Goal: Transaction & Acquisition: Purchase product/service

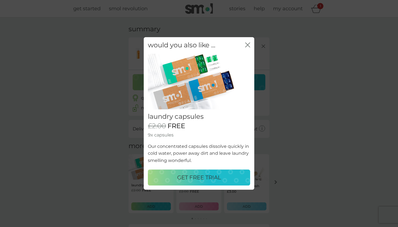
click at [246, 46] on icon "close" at bounding box center [247, 44] width 5 height 5
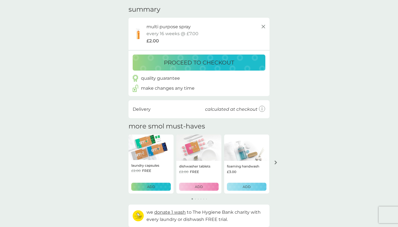
scroll to position [33, 0]
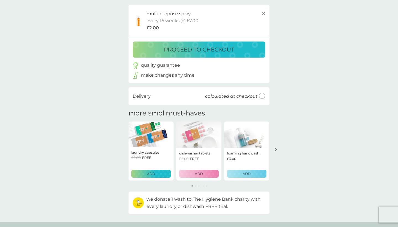
click at [246, 174] on p "ADD" at bounding box center [247, 173] width 8 height 5
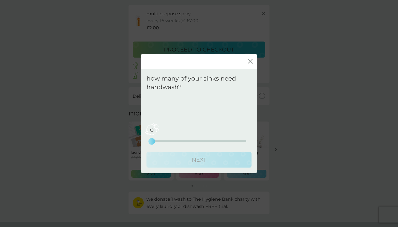
drag, startPoint x: 152, startPoint y: 139, endPoint x: 159, endPoint y: 140, distance: 7.8
click at [159, 140] on div "0 0 2.5 5" at bounding box center [199, 141] width 95 height 2
drag, startPoint x: 153, startPoint y: 141, endPoint x: 158, endPoint y: 141, distance: 5.0
click at [158, 141] on div "0 0 2.5 5" at bounding box center [199, 141] width 95 height 2
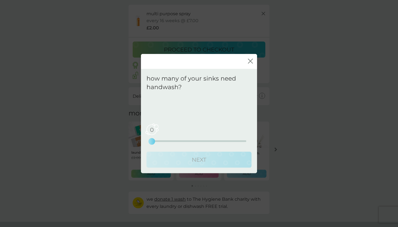
click at [160, 141] on div "0 0 2.5 5" at bounding box center [199, 141] width 95 height 2
click at [250, 61] on icon "close" at bounding box center [249, 61] width 2 height 4
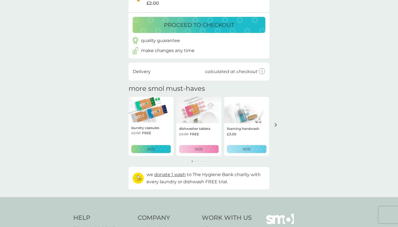
scroll to position [57, 0]
click at [247, 147] on p "ADD" at bounding box center [247, 148] width 8 height 5
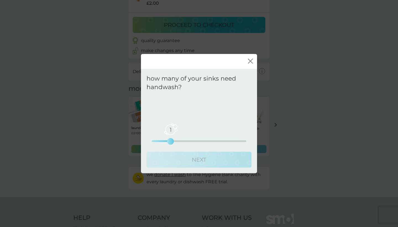
drag, startPoint x: 152, startPoint y: 142, endPoint x: 162, endPoint y: 141, distance: 10.0
click at [162, 141] on div "1 0 2.5 5" at bounding box center [199, 141] width 95 height 2
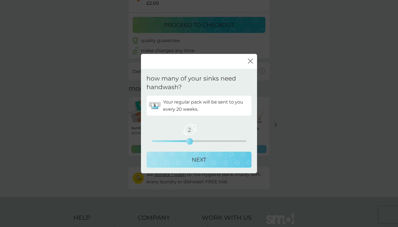
drag, startPoint x: 170, startPoint y: 139, endPoint x: 186, endPoint y: 139, distance: 15.8
click at [186, 139] on div "2 0 2.5 5" at bounding box center [199, 133] width 95 height 22
click at [212, 160] on div "NEXT" at bounding box center [199, 159] width 94 height 9
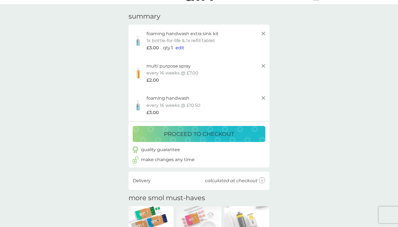
scroll to position [14, 0]
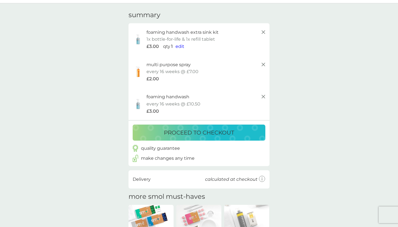
click at [179, 45] on span "edit" at bounding box center [180, 46] width 9 height 5
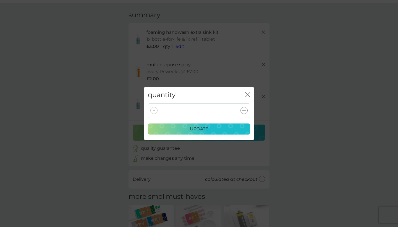
click at [246, 110] on div at bounding box center [244, 110] width 7 height 7
click at [228, 127] on div "update" at bounding box center [199, 128] width 95 height 7
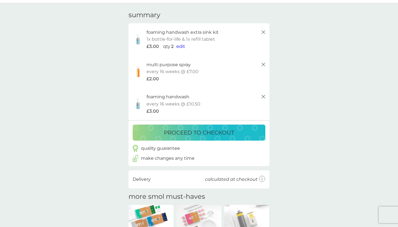
click at [263, 93] on icon at bounding box center [263, 96] width 7 height 7
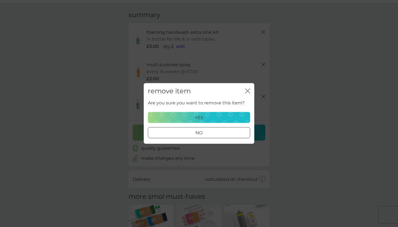
click at [215, 115] on div "yes" at bounding box center [199, 117] width 95 height 7
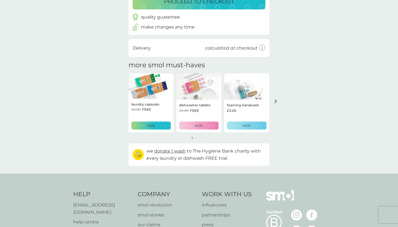
scroll to position [82, 0]
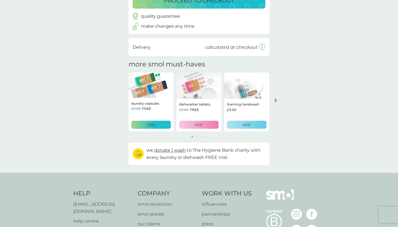
click at [276, 100] on icon "arrow right" at bounding box center [276, 100] width 2 height 4
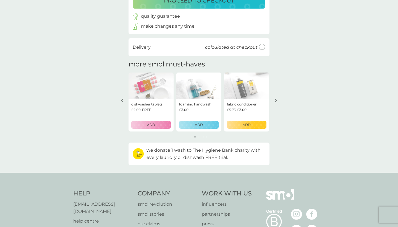
click at [275, 98] on icon "arrow right" at bounding box center [276, 100] width 2 height 4
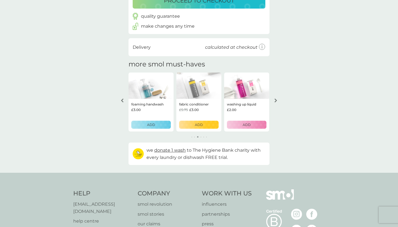
click at [199, 125] on p "ADD" at bounding box center [199, 124] width 8 height 5
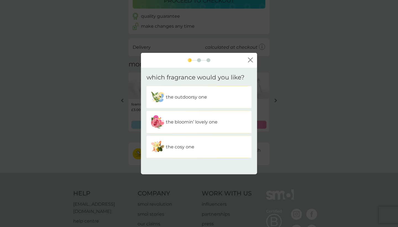
click at [217, 147] on div "the cosy one" at bounding box center [199, 147] width 97 height 14
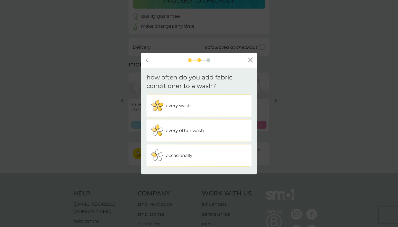
click at [204, 128] on div "every other wash" at bounding box center [199, 130] width 97 height 14
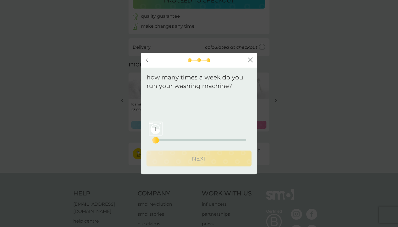
drag, startPoint x: 151, startPoint y: 141, endPoint x: 156, endPoint y: 141, distance: 5.0
click at [156, 141] on div "1" at bounding box center [156, 140] width 2 height 2
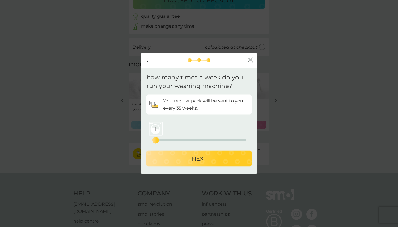
click at [175, 156] on div "NEXT" at bounding box center [199, 158] width 94 height 9
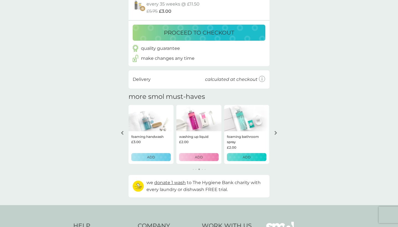
click at [251, 157] on div "ADD" at bounding box center [247, 156] width 32 height 5
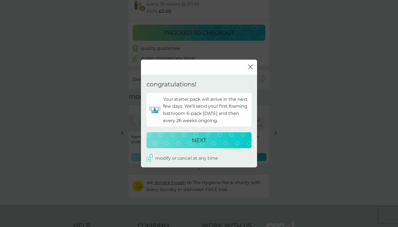
click at [222, 142] on div "NEXT" at bounding box center [199, 140] width 94 height 9
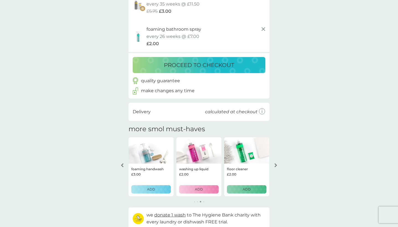
click at [195, 188] on p "ADD" at bounding box center [199, 188] width 8 height 5
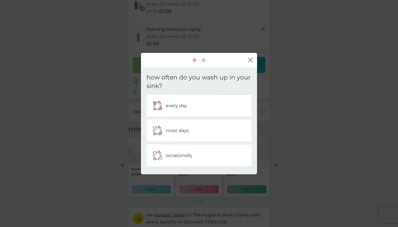
click at [206, 109] on div "every day" at bounding box center [199, 105] width 97 height 14
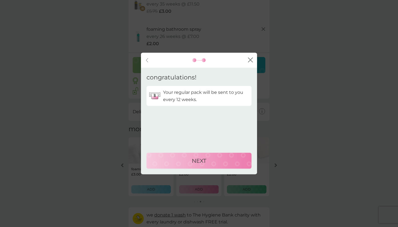
click at [184, 160] on div "NEXT" at bounding box center [199, 160] width 94 height 9
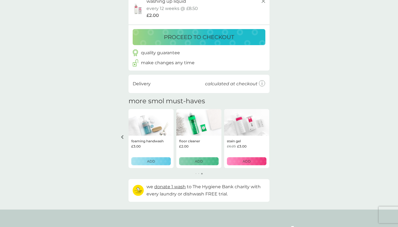
scroll to position [144, 0]
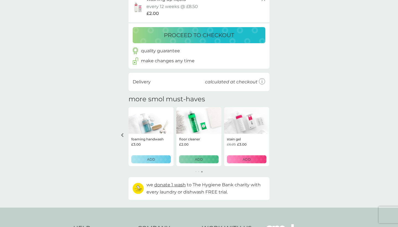
click at [212, 157] on div "ADD" at bounding box center [199, 159] width 32 height 5
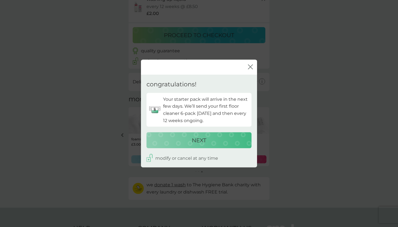
click at [218, 136] on div "NEXT" at bounding box center [199, 140] width 94 height 9
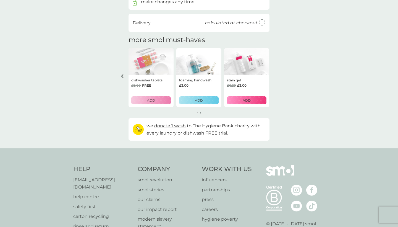
scroll to position [222, 0]
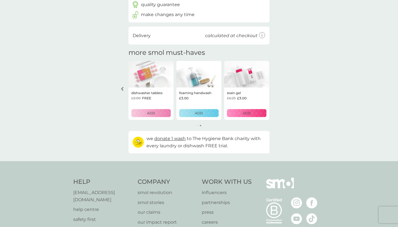
click at [123, 87] on icon "arrow left" at bounding box center [122, 89] width 3 height 4
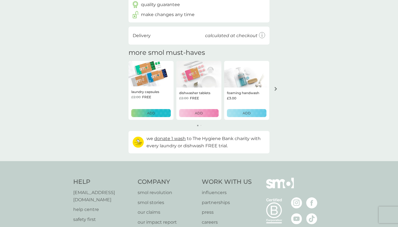
click at [149, 111] on p "ADD" at bounding box center [151, 112] width 8 height 5
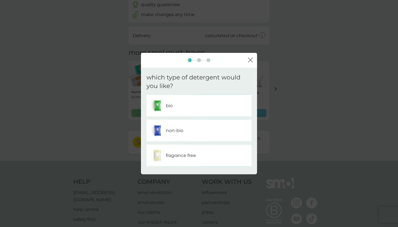
click at [220, 131] on div "non-bio" at bounding box center [199, 130] width 97 height 14
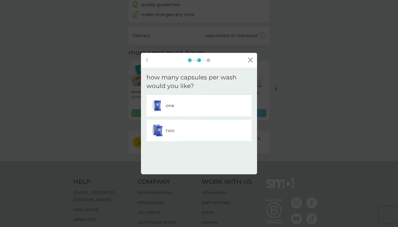
click at [220, 110] on div "one" at bounding box center [199, 105] width 97 height 14
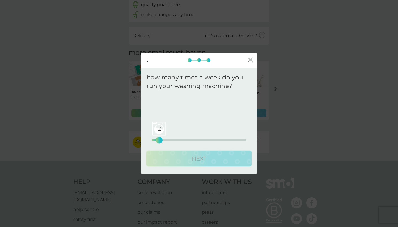
drag, startPoint x: 153, startPoint y: 141, endPoint x: 158, endPoint y: 141, distance: 5.3
click at [158, 141] on div "2" at bounding box center [159, 140] width 2 height 2
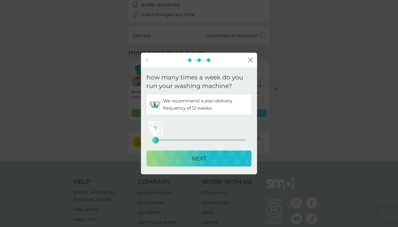
click at [155, 141] on div "1" at bounding box center [156, 140] width 2 height 2
click at [166, 158] on div "NEXT" at bounding box center [199, 158] width 94 height 9
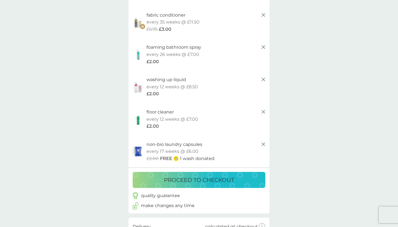
scroll to position [80, 0]
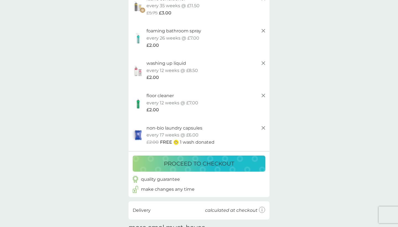
click at [216, 159] on p "proceed to checkout" at bounding box center [199, 163] width 70 height 9
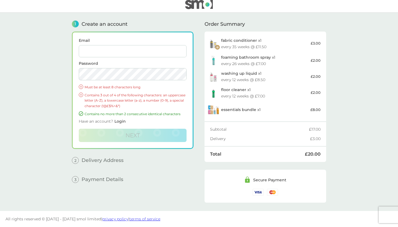
scroll to position [5, 0]
type input "stephanie.pearl@rcm.ac.uk"
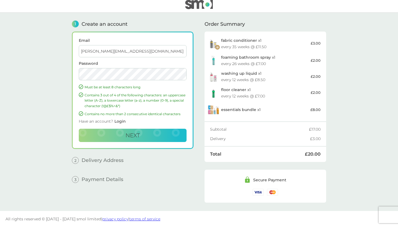
click at [133, 135] on button "Next" at bounding box center [133, 135] width 108 height 13
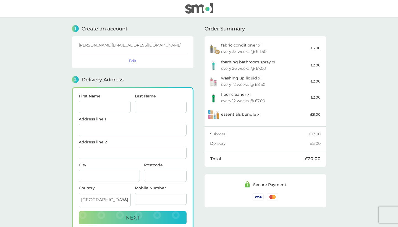
scroll to position [48, 0]
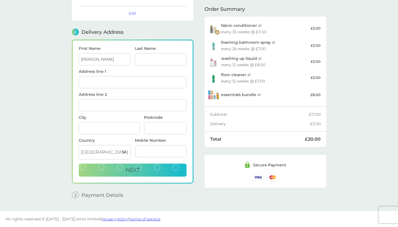
type input "Stephanie"
click at [105, 57] on input "Stephanie" at bounding box center [105, 59] width 52 height 12
click at [159, 54] on input "Last Name" at bounding box center [161, 59] width 52 height 12
type input "Pearl"
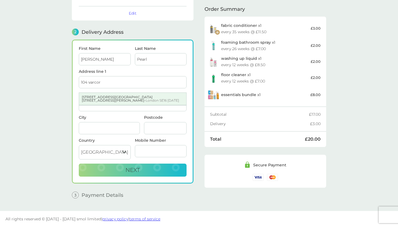
click at [129, 98] on div "104 Crown Place Apartments 20 Varcoe Road - London SE16 3AD" at bounding box center [132, 99] width 107 height 12
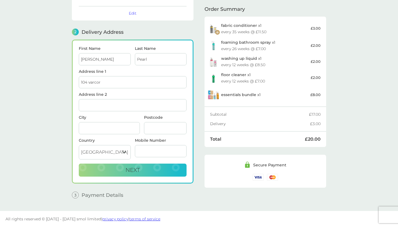
type input "104 Crown Place Apartments, 20 Varcoe Road"
type input "London"
type input "SE16 3AD"
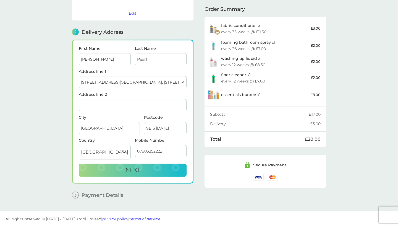
type input "07803352222"
type input "South Bermondsey"
click at [120, 171] on button "Next" at bounding box center [133, 169] width 108 height 13
checkbox input "true"
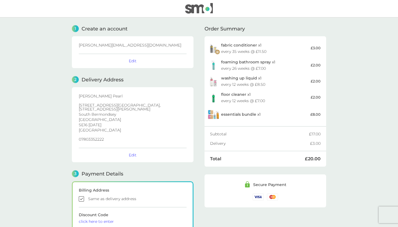
scroll to position [0, 0]
click at [239, 48] on div "fabric conditioner x 1 every 35 weeks @ £11.50" at bounding box center [266, 48] width 90 height 11
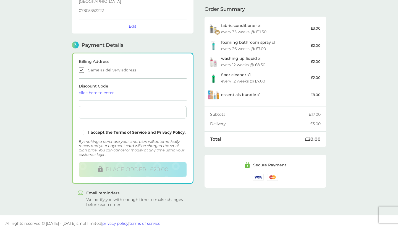
scroll to position [128, 0]
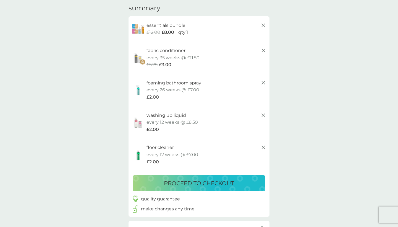
scroll to position [22, 0]
click at [158, 24] on p "essentials bundle" at bounding box center [166, 24] width 39 height 7
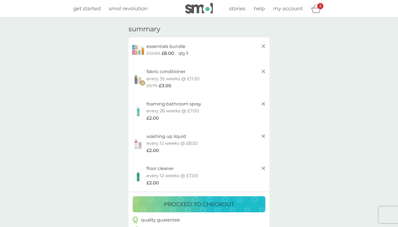
scroll to position [0, 0]
click at [262, 102] on icon at bounding box center [263, 103] width 7 height 7
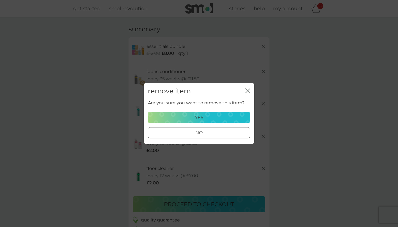
click at [212, 116] on div "yes" at bounding box center [199, 117] width 95 height 7
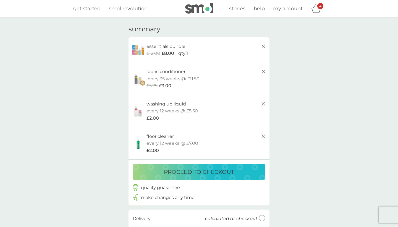
click at [207, 168] on p "proceed to checkout" at bounding box center [199, 171] width 70 height 9
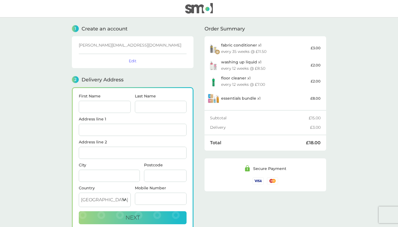
scroll to position [1, 0]
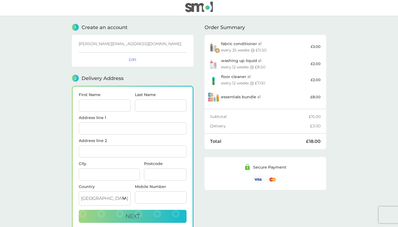
drag, startPoint x: 88, startPoint y: 111, endPoint x: 110, endPoint y: 111, distance: 21.8
click at [96, 111] on input "First Name" at bounding box center [105, 105] width 52 height 12
click at [252, 65] on div "every 12 weeks @ £8.50" at bounding box center [243, 67] width 44 height 4
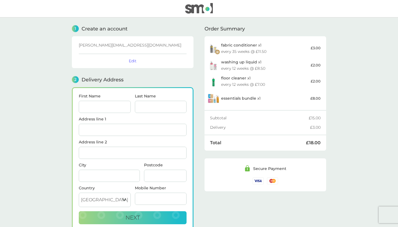
scroll to position [0, 0]
click at [194, 7] on img at bounding box center [199, 8] width 28 height 11
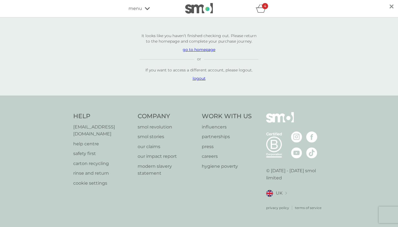
click at [200, 51] on p "go to homepage" at bounding box center [199, 50] width 119 height 6
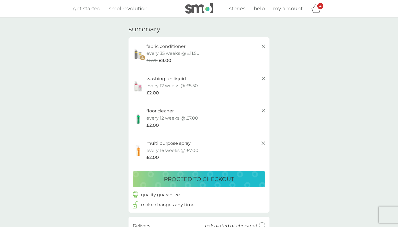
click at [194, 8] on img at bounding box center [199, 8] width 28 height 11
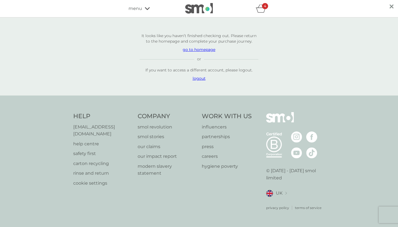
click at [198, 52] on p "go to homepage" at bounding box center [199, 50] width 119 height 6
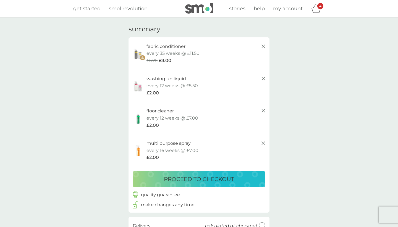
click at [264, 45] on icon at bounding box center [263, 46] width 7 height 7
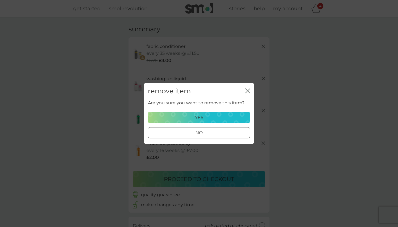
click at [206, 117] on div "yes" at bounding box center [199, 117] width 95 height 7
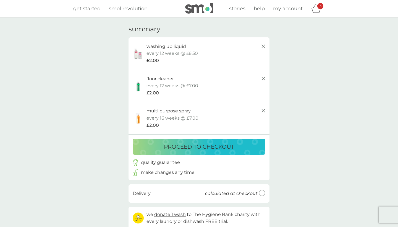
click at [264, 46] on line at bounding box center [263, 46] width 3 height 3
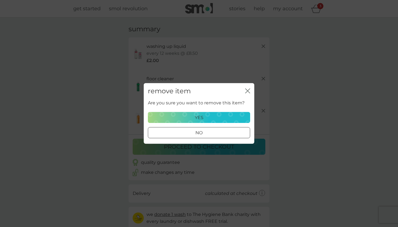
click at [209, 116] on div "yes" at bounding box center [199, 117] width 95 height 7
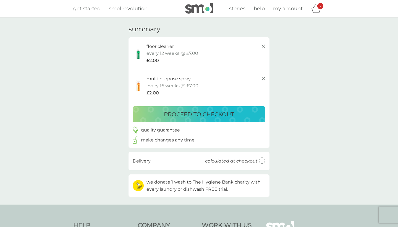
click at [263, 43] on icon at bounding box center [263, 46] width 7 height 7
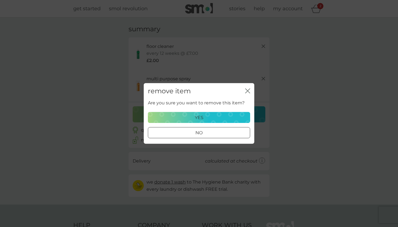
click at [197, 118] on p "yes" at bounding box center [199, 117] width 9 height 7
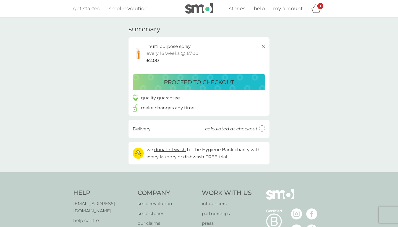
click at [263, 46] on line at bounding box center [263, 46] width 3 height 3
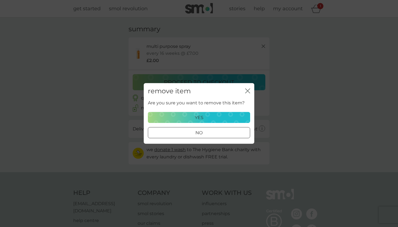
click at [200, 119] on p "yes" at bounding box center [199, 117] width 9 height 7
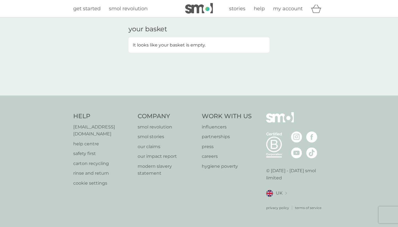
click at [199, 9] on img at bounding box center [199, 8] width 28 height 11
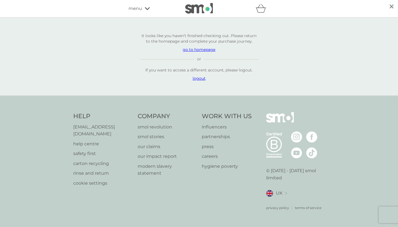
click at [200, 52] on p "go to homepage" at bounding box center [199, 50] width 119 height 6
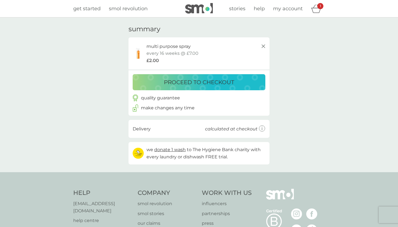
click at [199, 18] on div "your basket summary multi purpose spray trial pack every 16 weeks @ £7.00 £2.00…" at bounding box center [199, 94] width 398 height 155
click at [201, 4] on img at bounding box center [199, 8] width 28 height 11
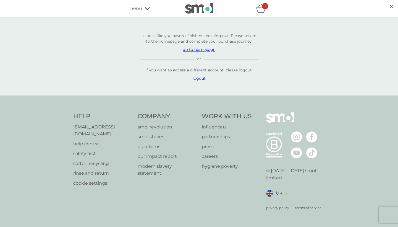
click at [193, 52] on p "go to homepage" at bounding box center [199, 50] width 119 height 6
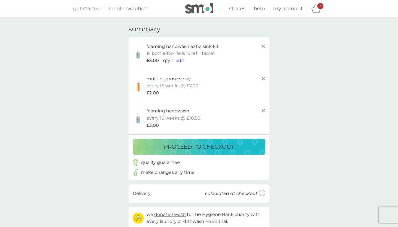
click at [179, 59] on span "edit" at bounding box center [180, 60] width 9 height 5
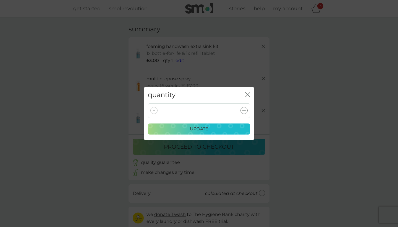
click at [246, 111] on div at bounding box center [244, 110] width 7 height 7
click at [220, 128] on div "update" at bounding box center [199, 128] width 95 height 7
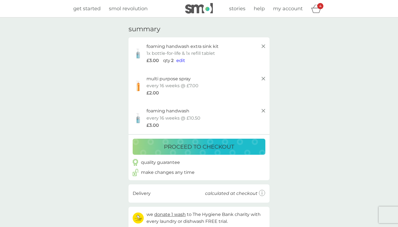
click at [264, 108] on icon at bounding box center [263, 110] width 7 height 7
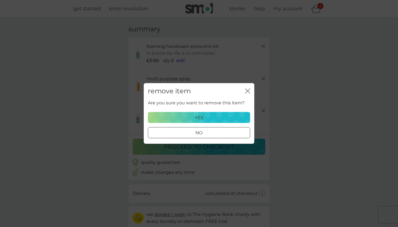
click at [224, 111] on div "Are you sure you want to remove this item? yes no" at bounding box center [199, 118] width 102 height 39
click at [212, 124] on div "Are you sure you want to remove this item? yes no" at bounding box center [199, 118] width 102 height 39
click at [197, 120] on p "yes" at bounding box center [199, 117] width 9 height 7
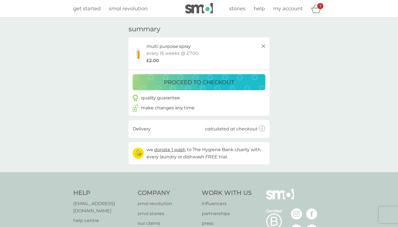
click at [192, 7] on img at bounding box center [199, 8] width 28 height 11
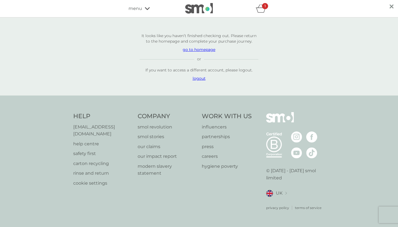
click at [202, 51] on p "go to homepage" at bounding box center [199, 50] width 119 height 6
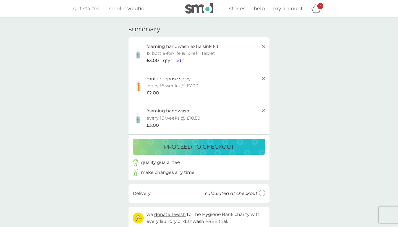
click at [182, 62] on span "edit" at bounding box center [180, 60] width 9 height 5
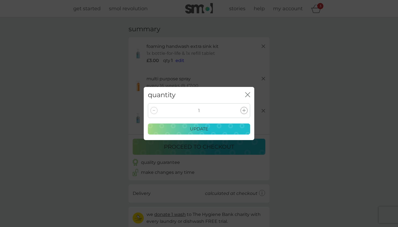
click at [243, 111] on icon at bounding box center [244, 110] width 3 height 3
click at [211, 126] on div "update" at bounding box center [199, 128] width 95 height 7
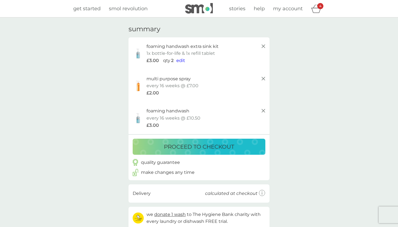
click at [205, 8] on img at bounding box center [199, 8] width 28 height 11
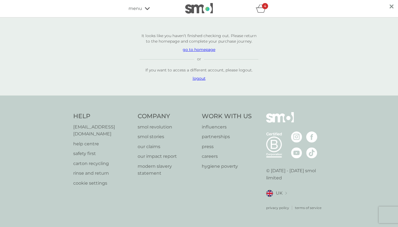
click at [206, 51] on p "go to homepage" at bounding box center [199, 50] width 119 height 6
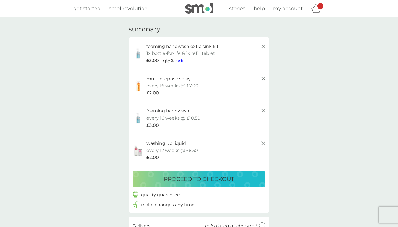
click at [201, 10] on img at bounding box center [199, 8] width 28 height 11
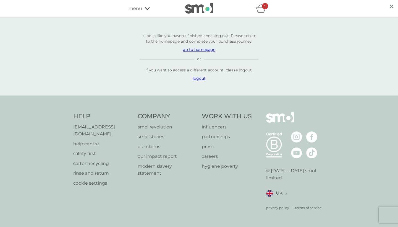
click at [204, 52] on p "go to homepage" at bounding box center [199, 50] width 119 height 6
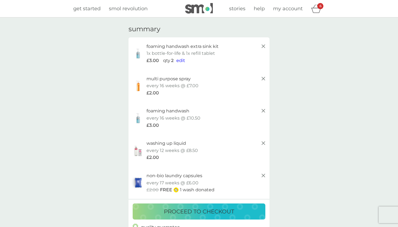
click at [207, 7] on img at bounding box center [199, 8] width 28 height 11
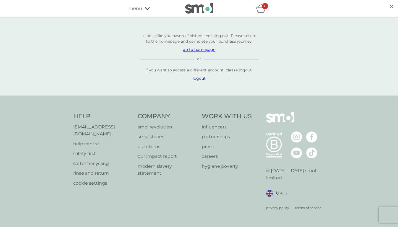
click at [202, 6] on img at bounding box center [199, 8] width 28 height 11
click at [202, 52] on p "go to homepage" at bounding box center [199, 50] width 119 height 6
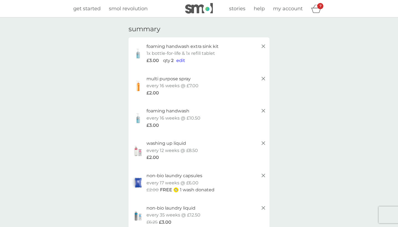
click at [207, 12] on img at bounding box center [199, 8] width 28 height 11
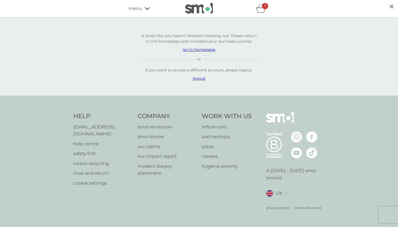
click at [203, 52] on p "go to homepage" at bounding box center [199, 50] width 119 height 6
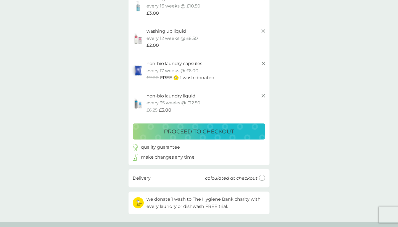
scroll to position [115, 0]
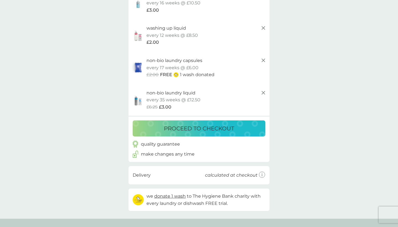
click at [223, 124] on p "proceed to checkout" at bounding box center [199, 128] width 70 height 9
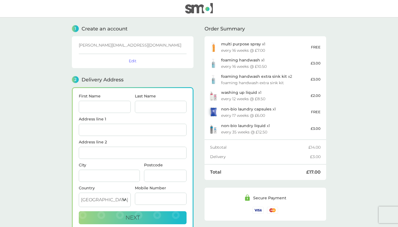
scroll to position [48, 0]
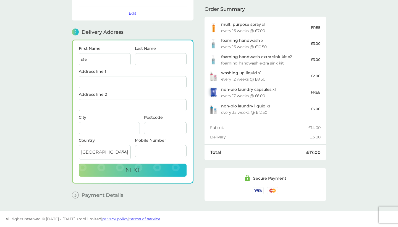
type input "[PERSON_NAME]"
type input "Pearl"
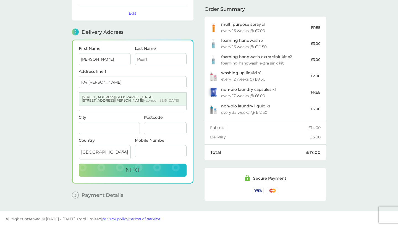
click at [132, 100] on div "[STREET_ADDRESS][PERSON_NAME][DATE]" at bounding box center [132, 99] width 107 height 12
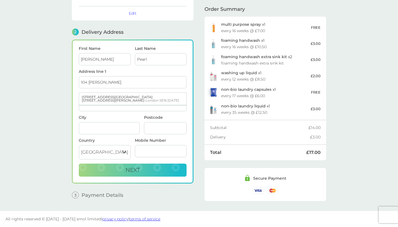
type input "[STREET_ADDRESS][GEOGRAPHIC_DATA], [STREET_ADDRESS][PERSON_NAME]"
type input "[GEOGRAPHIC_DATA]"
type input "SE16 [DATE]"
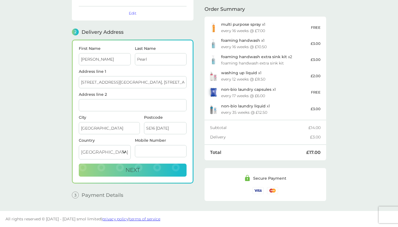
click at [123, 111] on form "First Name [PERSON_NAME] Last Name Pearl Address line [STREET_ADDRESS][PERSON_N…" at bounding box center [133, 111] width 108 height 130
type input "South Bermondsey"
type input "07803352222"
click at [120, 169] on button "Next" at bounding box center [133, 169] width 108 height 13
checkbox input "true"
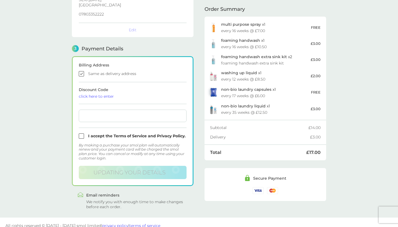
scroll to position [127, 0]
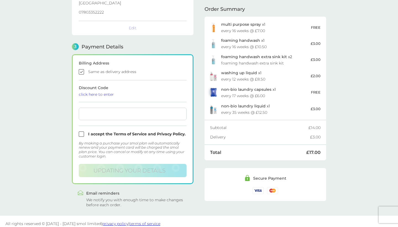
click at [104, 92] on div "click here to enter" at bounding box center [133, 94] width 108 height 4
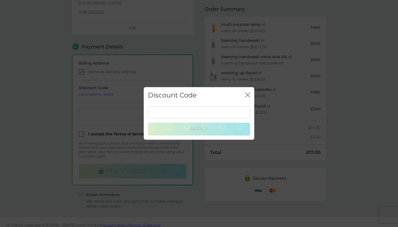
scroll to position [128, 0]
